Goal: Task Accomplishment & Management: Manage account settings

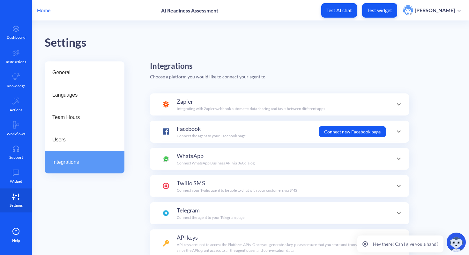
scroll to position [62, 0]
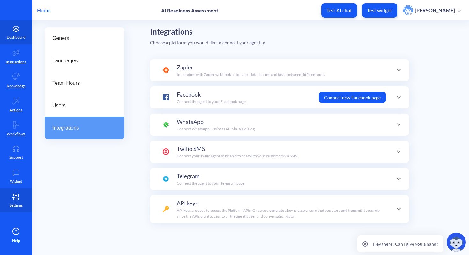
click at [24, 36] on p "Dashboard" at bounding box center [16, 37] width 19 height 6
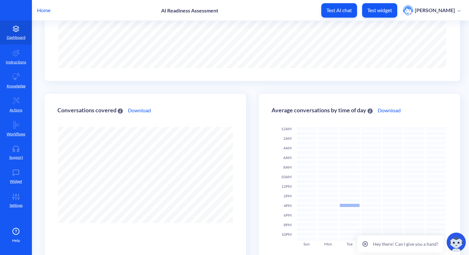
scroll to position [159, 0]
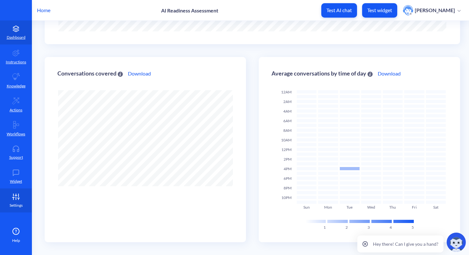
click at [20, 192] on link "Settings" at bounding box center [16, 200] width 32 height 24
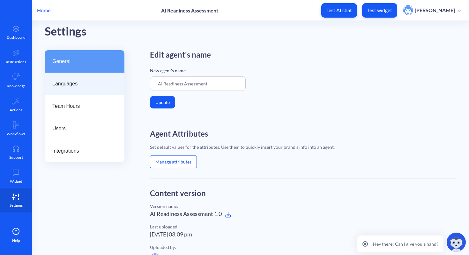
scroll to position [6, 0]
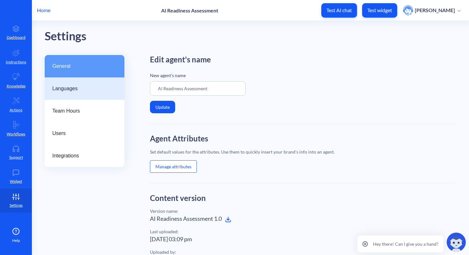
click at [93, 89] on span "Languages" at bounding box center [81, 89] width 59 height 8
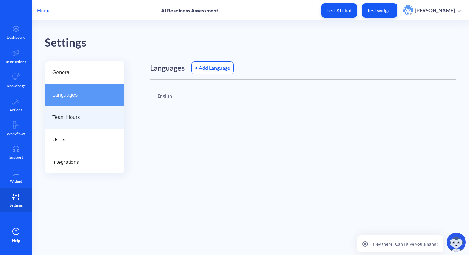
click at [92, 114] on span "Team Hours" at bounding box center [81, 117] width 59 height 8
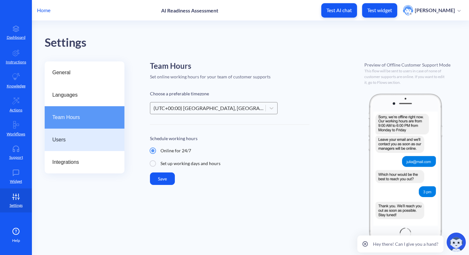
click at [95, 137] on span "Users" at bounding box center [81, 140] width 59 height 8
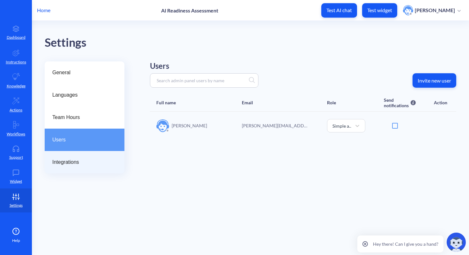
click at [112, 154] on div "Integrations" at bounding box center [85, 162] width 80 height 22
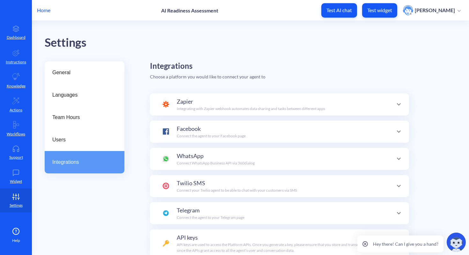
scroll to position [62, 0]
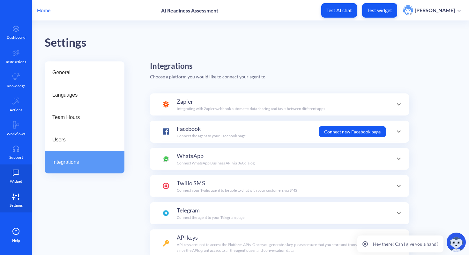
click at [22, 170] on icon at bounding box center [16, 172] width 13 height 6
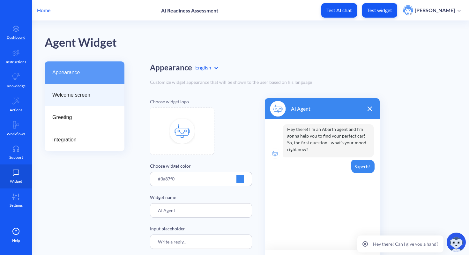
click at [90, 92] on span "Welcome screen" at bounding box center [81, 95] width 59 height 8
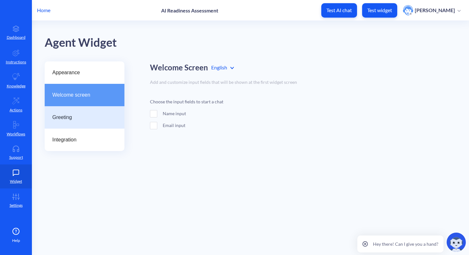
click at [88, 116] on span "Greeting" at bounding box center [81, 117] width 59 height 8
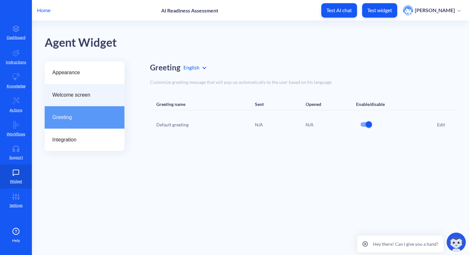
click at [77, 96] on span "Welcome screen" at bounding box center [81, 95] width 59 height 8
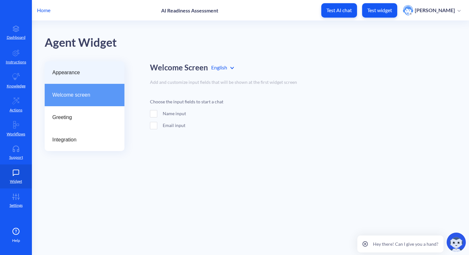
click at [92, 76] on span "Appearance" at bounding box center [81, 73] width 59 height 8
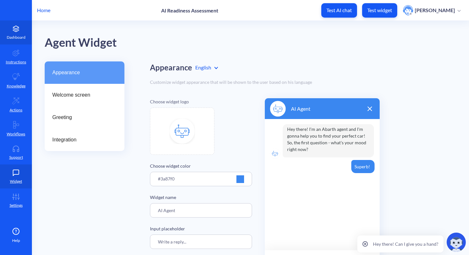
click at [16, 27] on icon at bounding box center [16, 29] width 13 height 6
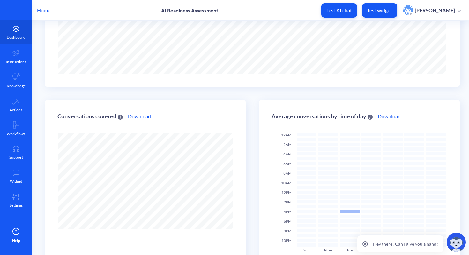
scroll to position [159, 0]
